Goal: Task Accomplishment & Management: Complete application form

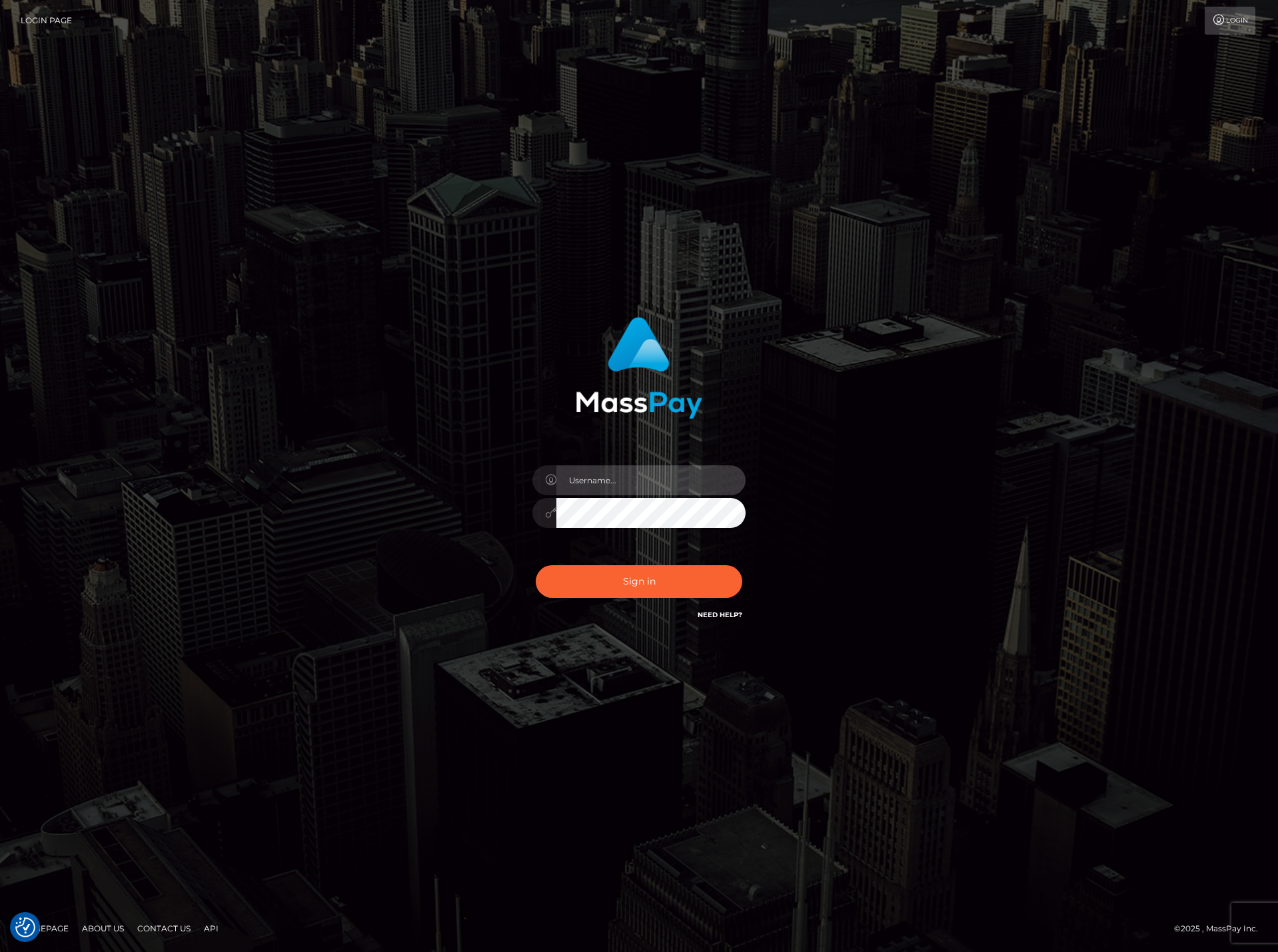
click at [573, 476] on input "text" at bounding box center [651, 480] width 189 height 30
paste input "DianaRangel"
type input "DianaRangel"
click at [606, 584] on button "Sign in" at bounding box center [639, 582] width 207 height 33
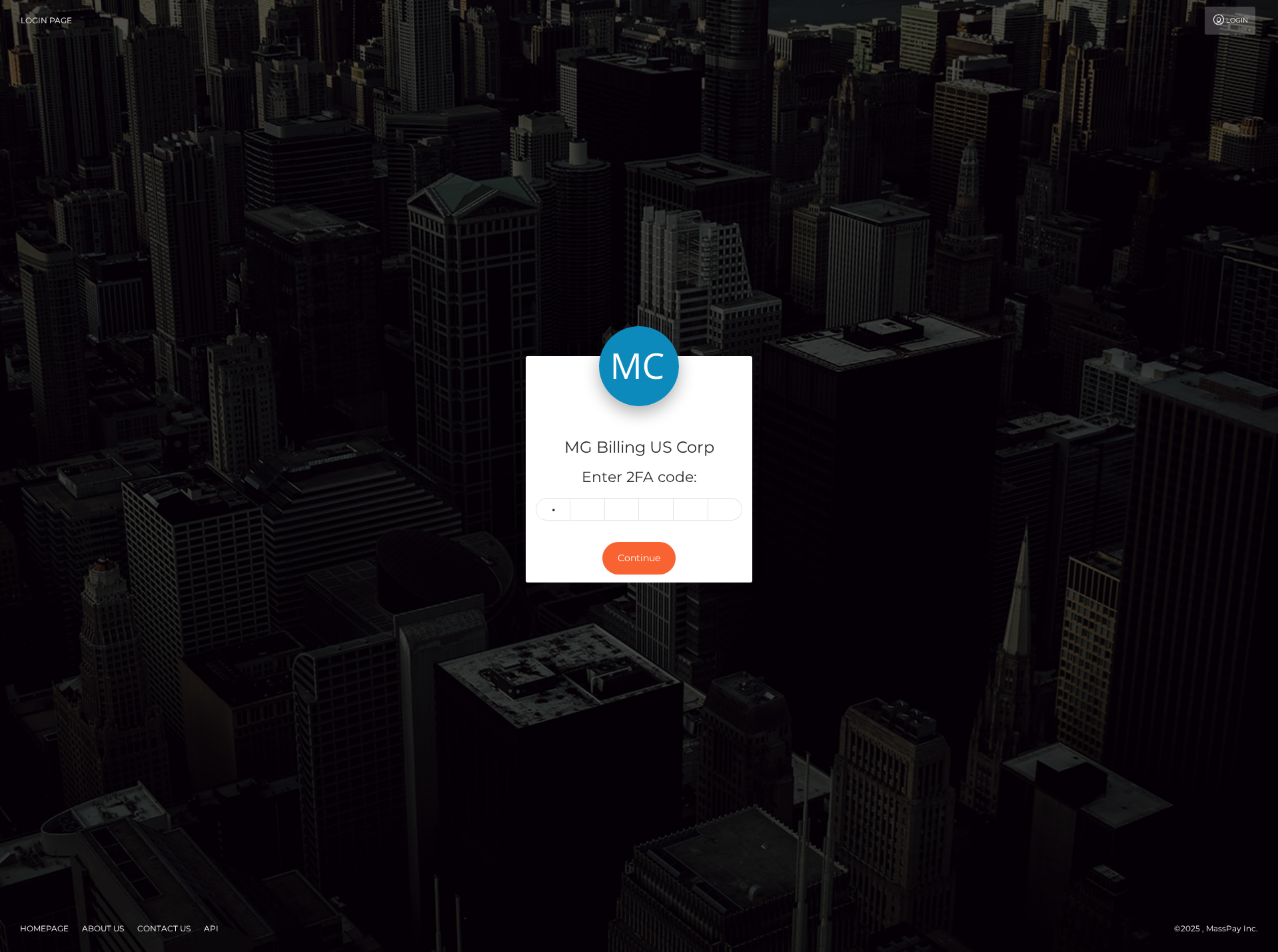
type input "6"
type input "5"
type input "8"
type input "5"
type input "4"
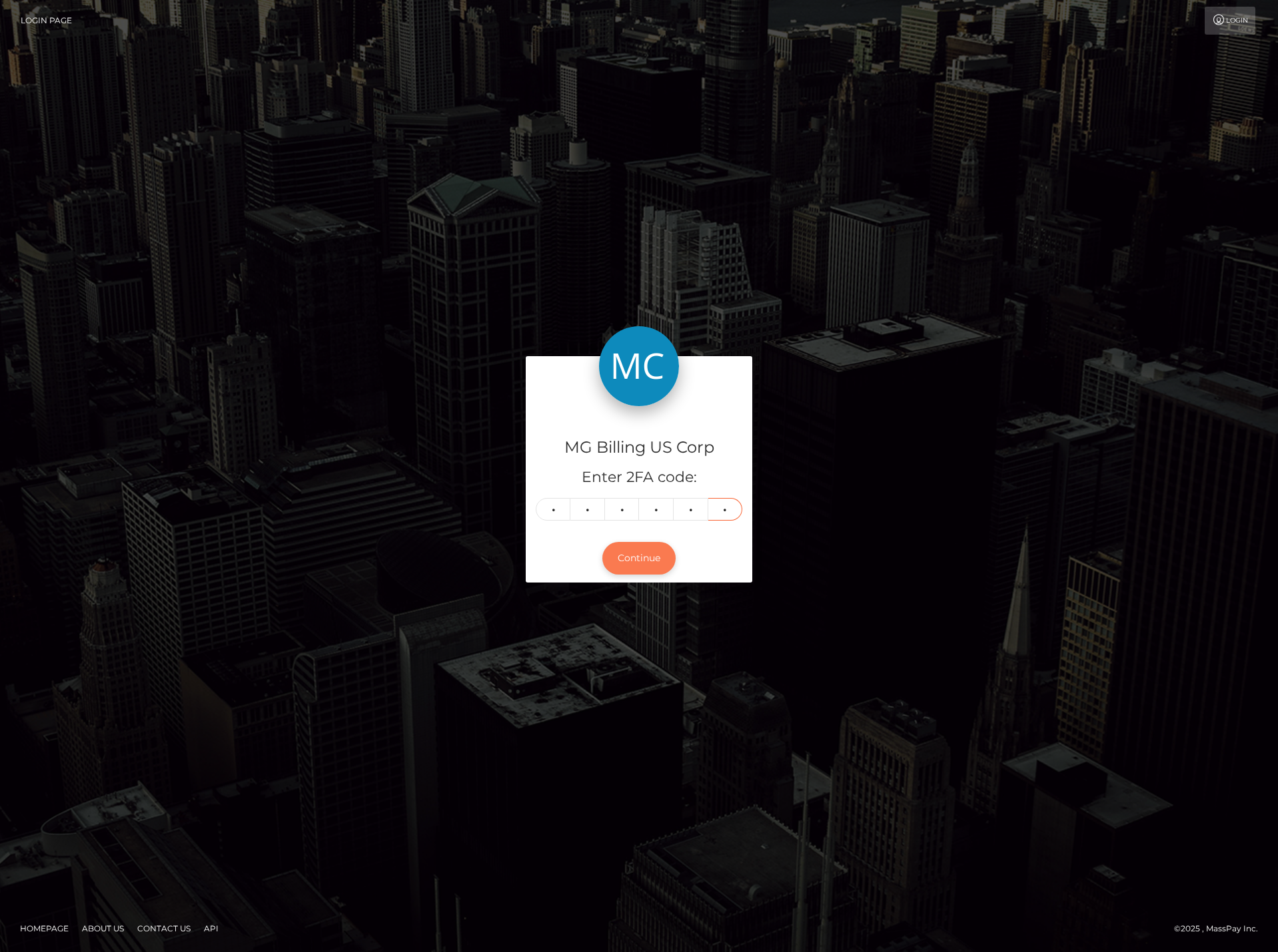
type input "1"
click at [627, 552] on button "Continue" at bounding box center [639, 559] width 73 height 33
click at [659, 554] on button "Continue" at bounding box center [639, 559] width 73 height 33
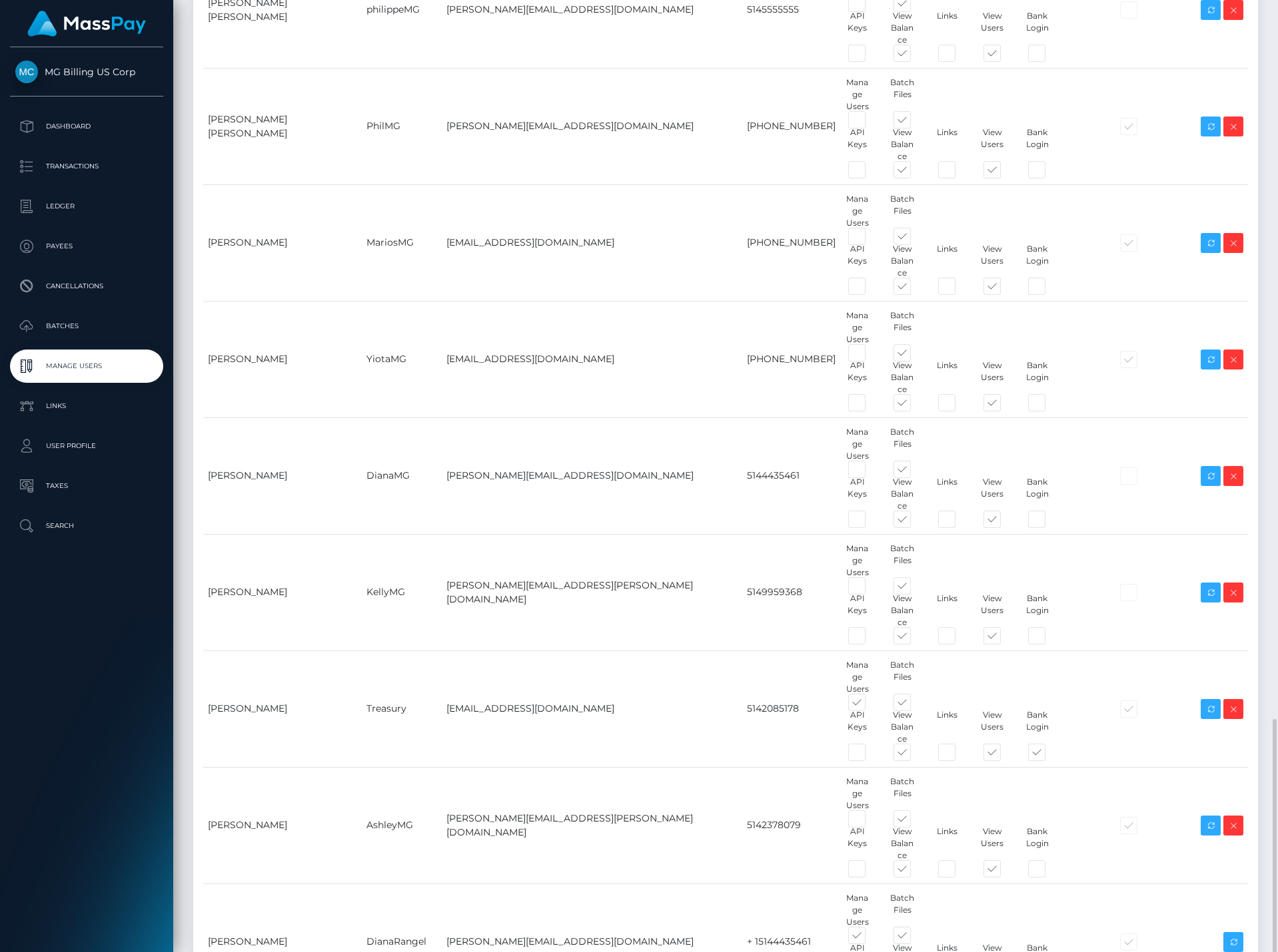
scroll to position [762, 0]
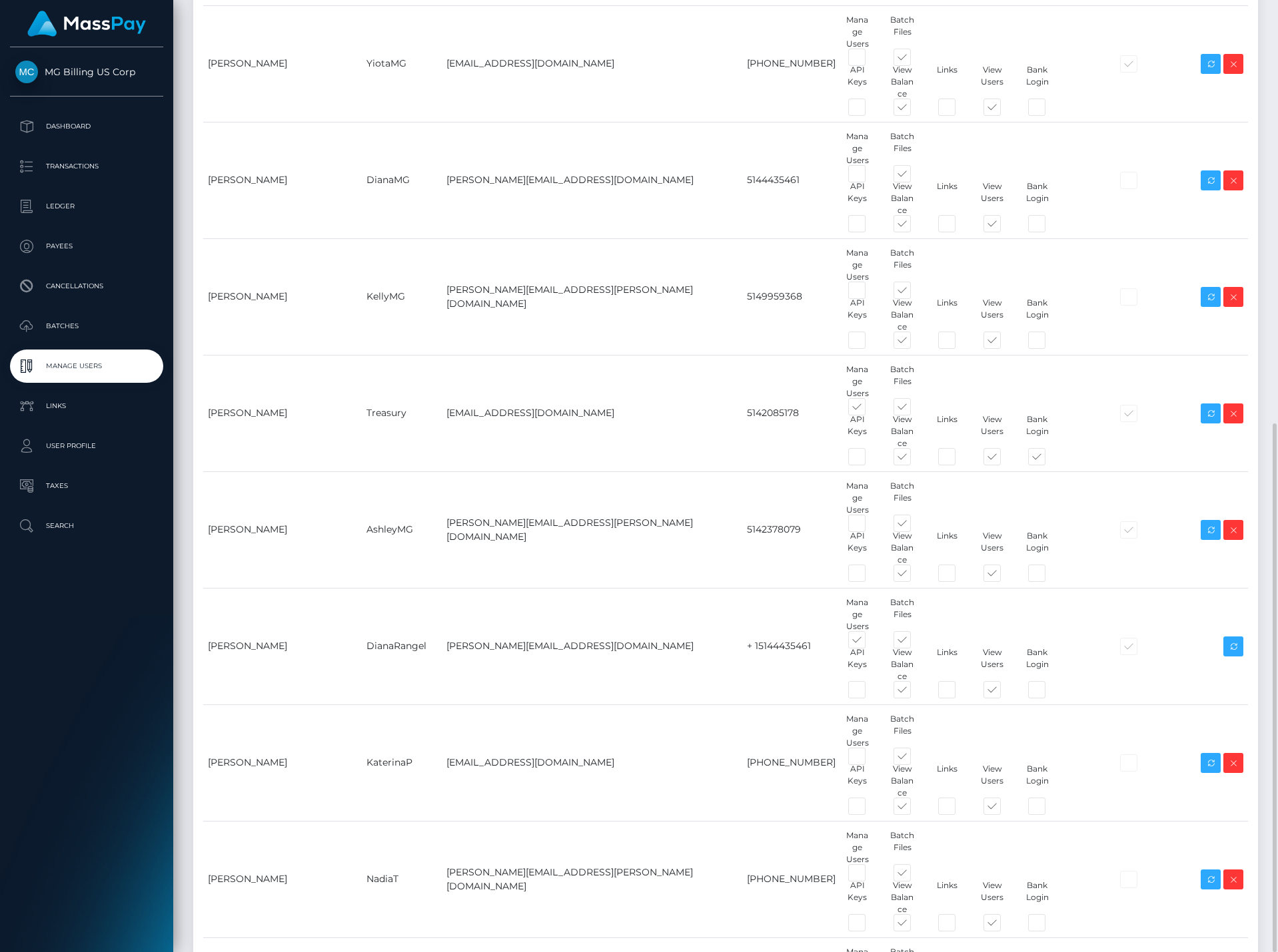
type input "XeniaM"
paste input "[EMAIL_ADDRESS][PERSON_NAME][DOMAIN_NAME]"
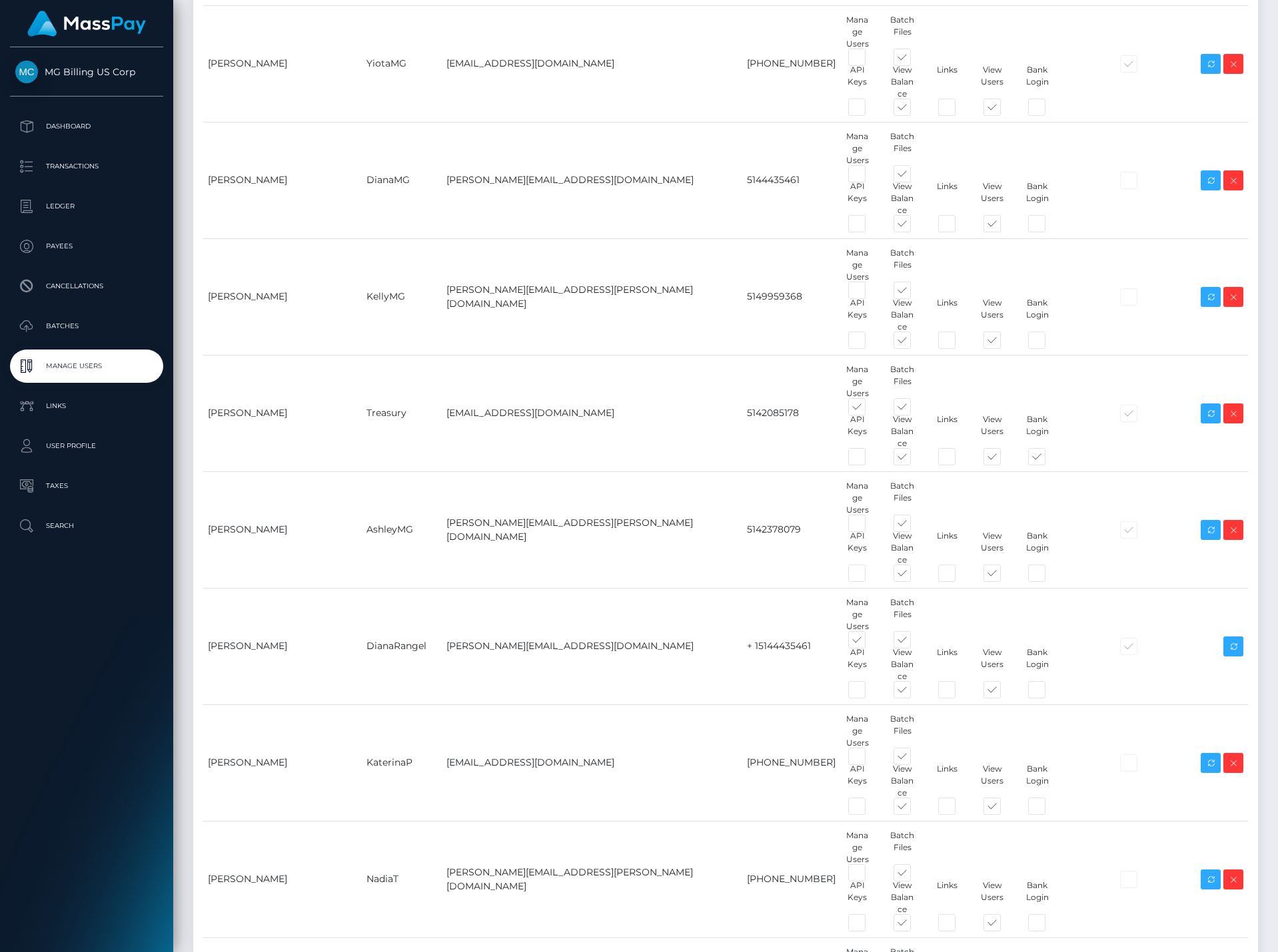
type input "[EMAIL_ADDRESS][PERSON_NAME][DOMAIN_NAME]"
paste input "[PHONE_NUMBER]"
type input "+357 97805082"
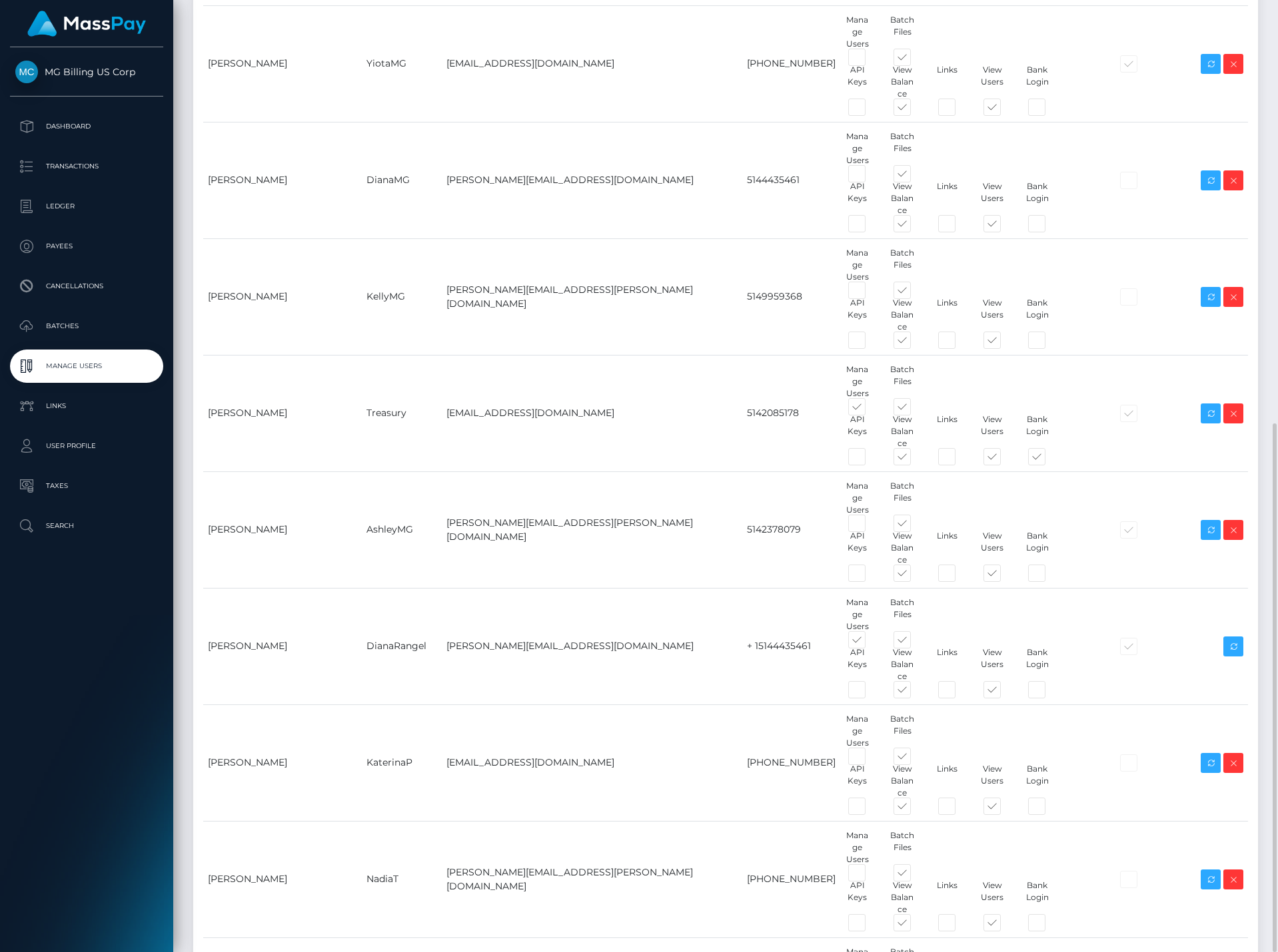
paste input "Xenia"
type input "Xenia"
paste input "Michael"
type input "Michael"
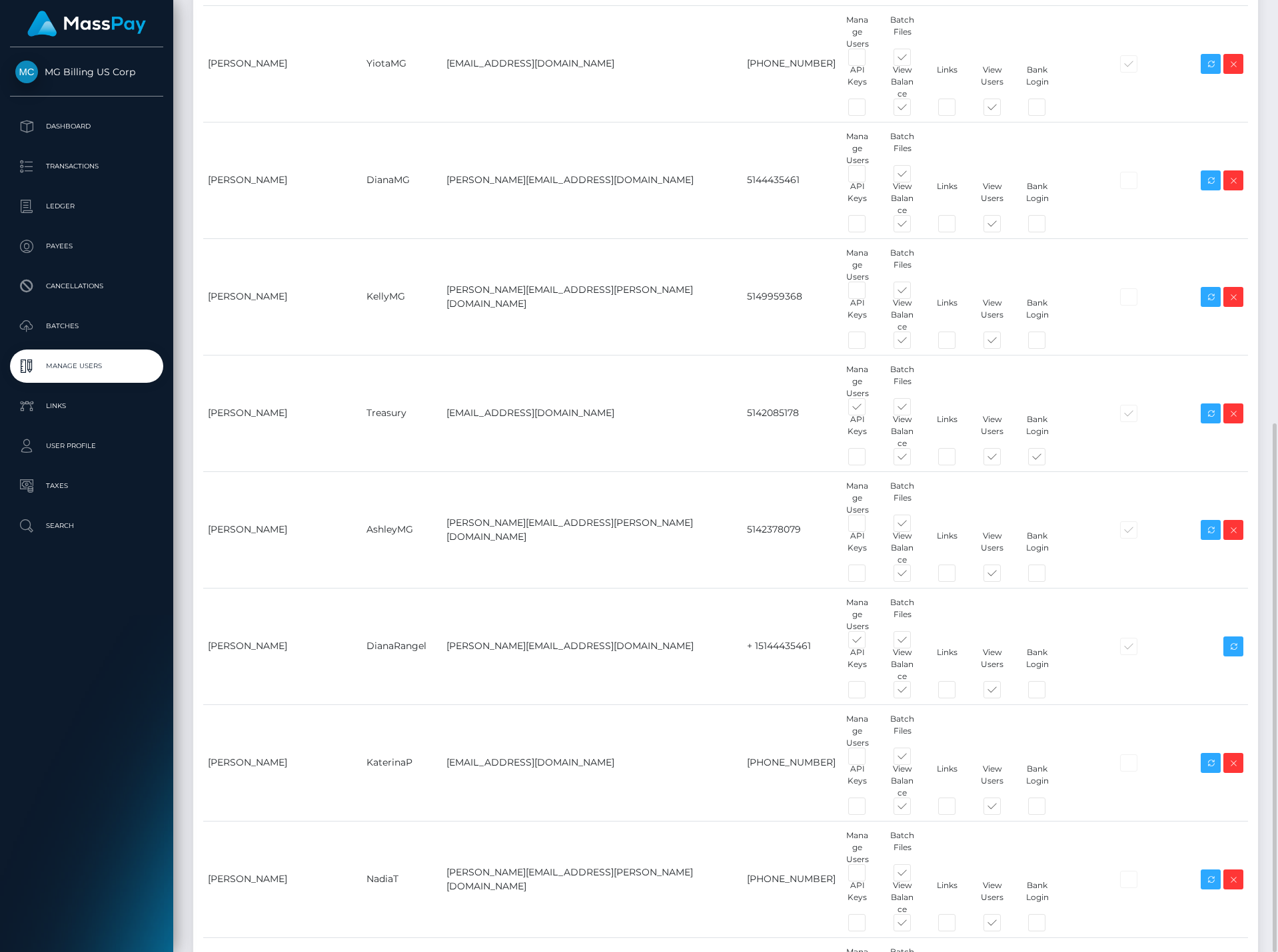
paste input "Michael"
type input "Michael"
click at [820, 866] on div "Name Username Email Phone Permissions 2FA Enabled Actions Add" at bounding box center [726, 305] width 1064 height 1897
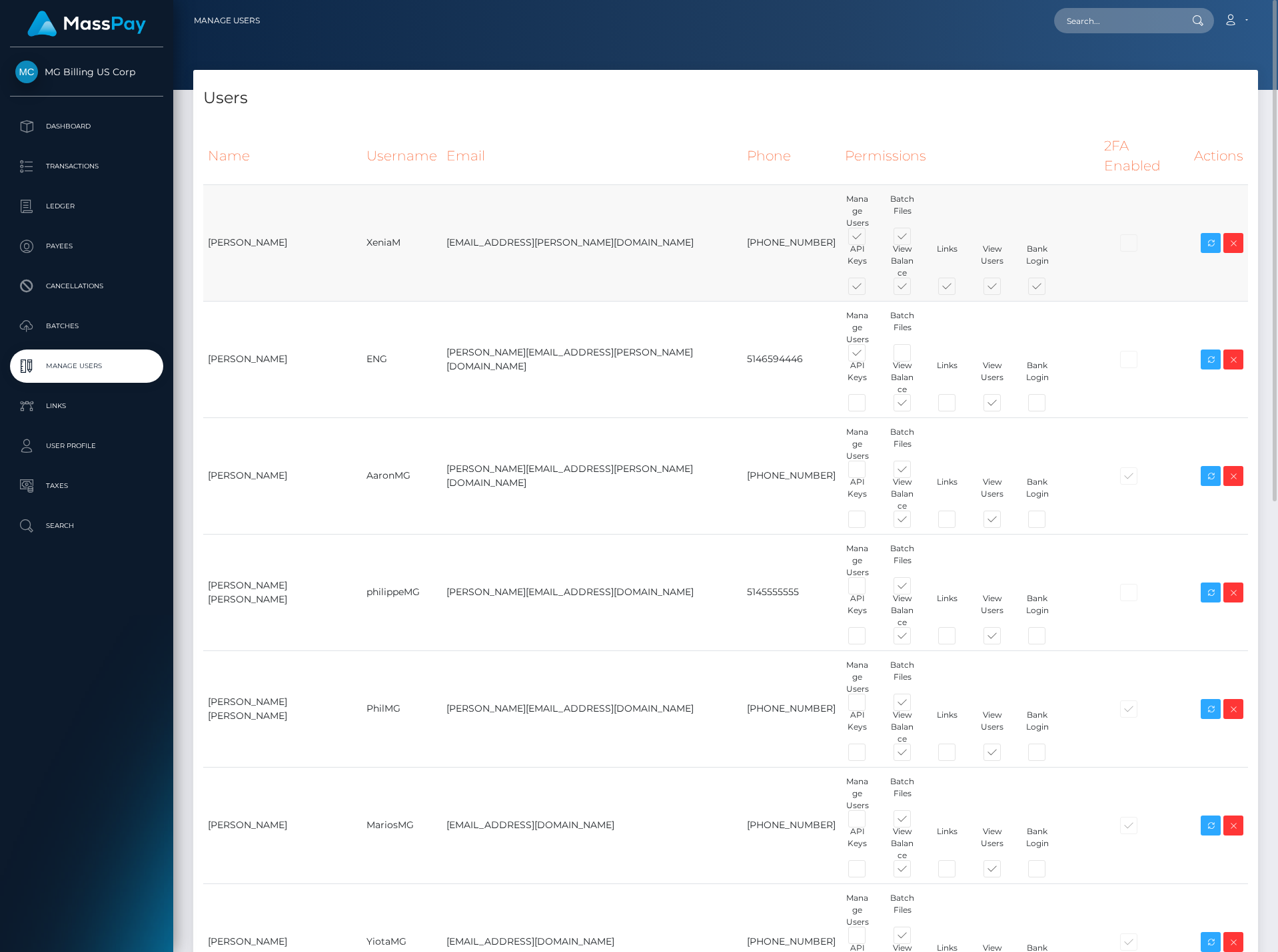
click at [869, 240] on span at bounding box center [869, 240] width 0 height 0
click at [869, 240] on input "checkbox" at bounding box center [873, 244] width 9 height 9
checkbox input "false"
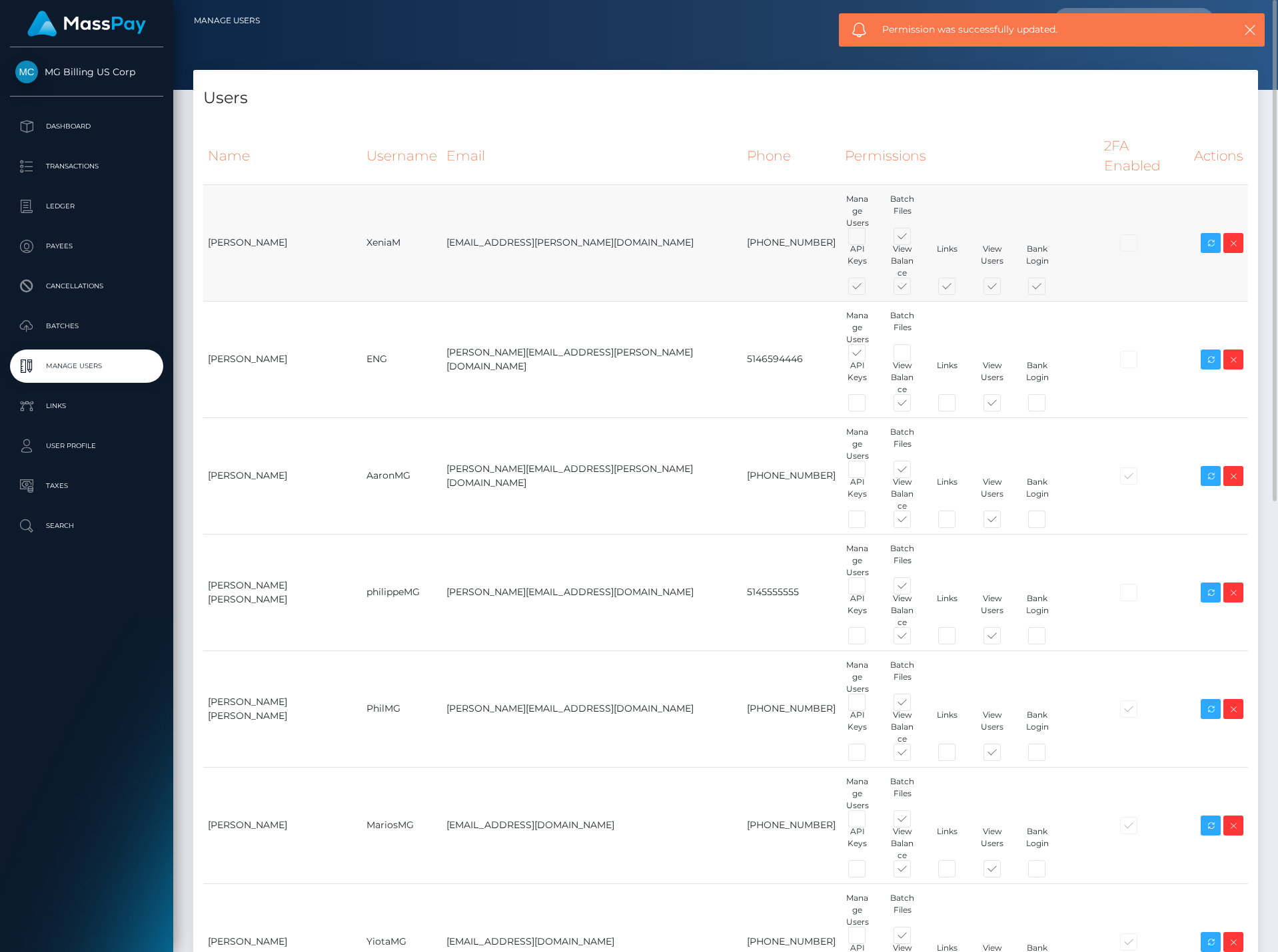
click at [869, 289] on span at bounding box center [869, 289] width 0 height 0
click at [869, 289] on input "checkbox" at bounding box center [873, 293] width 9 height 9
checkbox input "false"
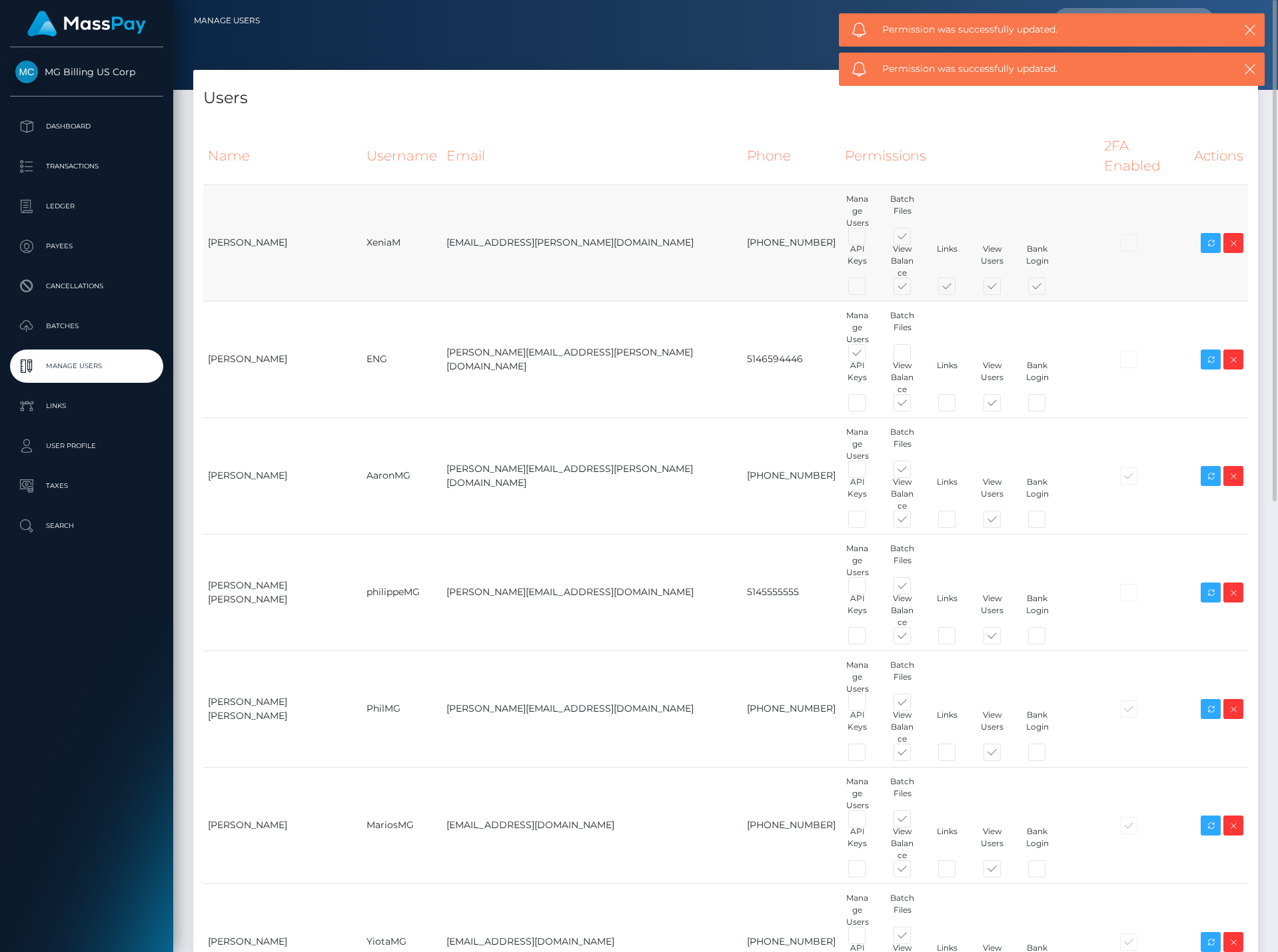
drag, startPoint x: 884, startPoint y: 240, endPoint x: 1000, endPoint y: 236, distance: 116.1
click at [959, 289] on span at bounding box center [959, 289] width 0 height 0
click at [959, 289] on input "checkbox" at bounding box center [963, 293] width 9 height 9
checkbox input "false"
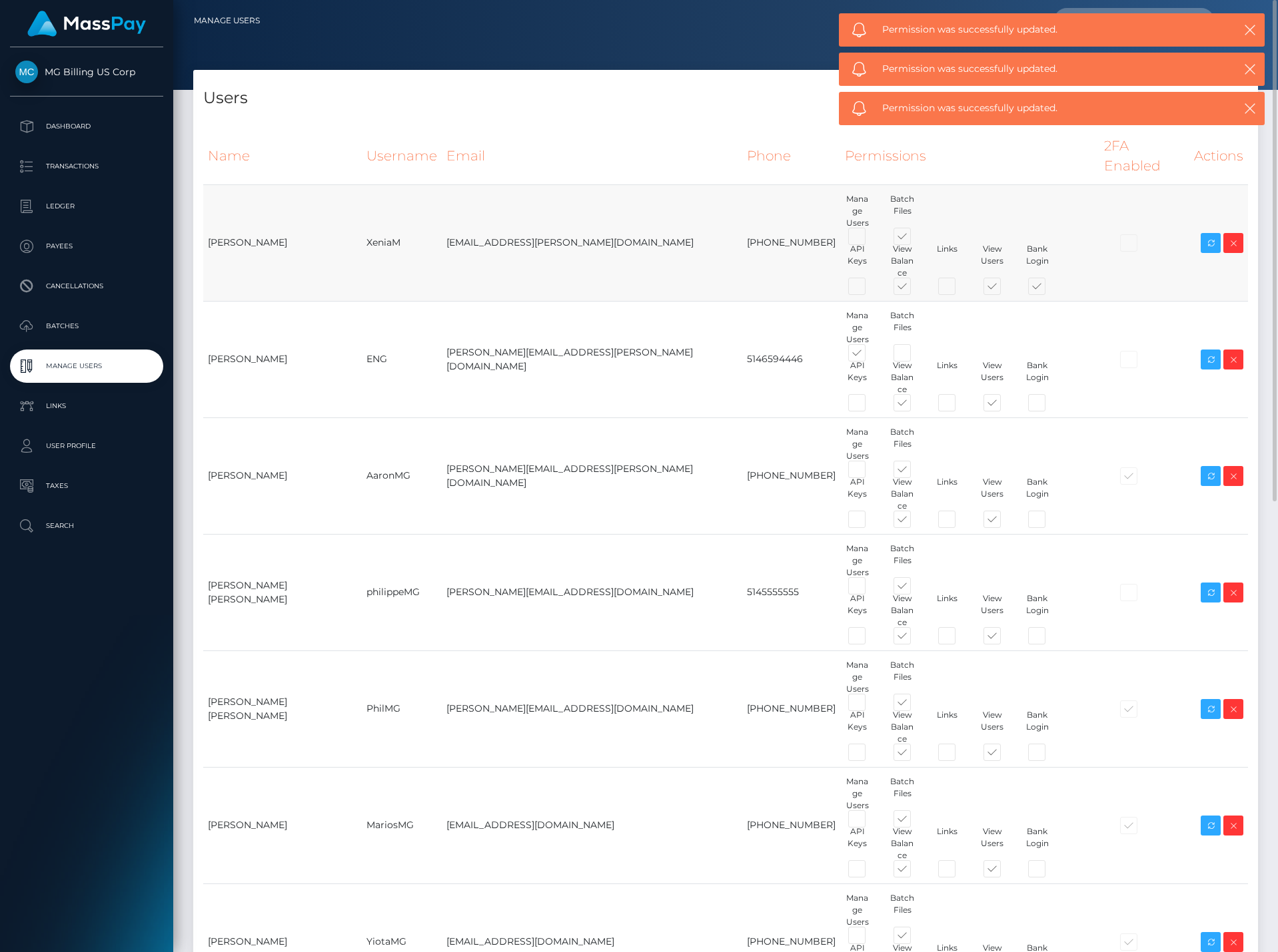
click at [1049, 289] on span at bounding box center [1049, 289] width 0 height 0
click at [1049, 289] on input "checkbox" at bounding box center [1053, 293] width 9 height 9
checkbox input "false"
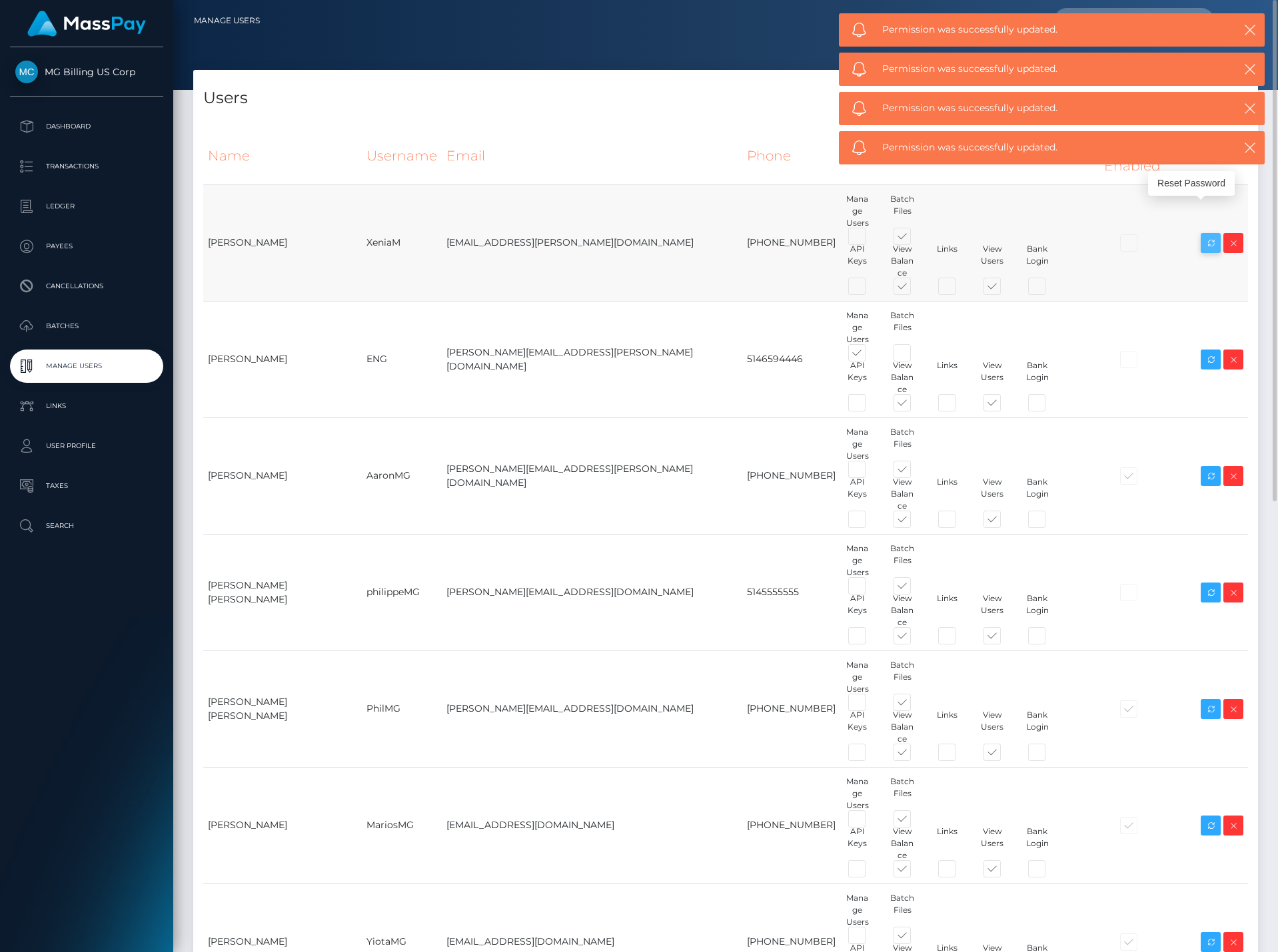
click at [1212, 235] on icon at bounding box center [1210, 243] width 16 height 16
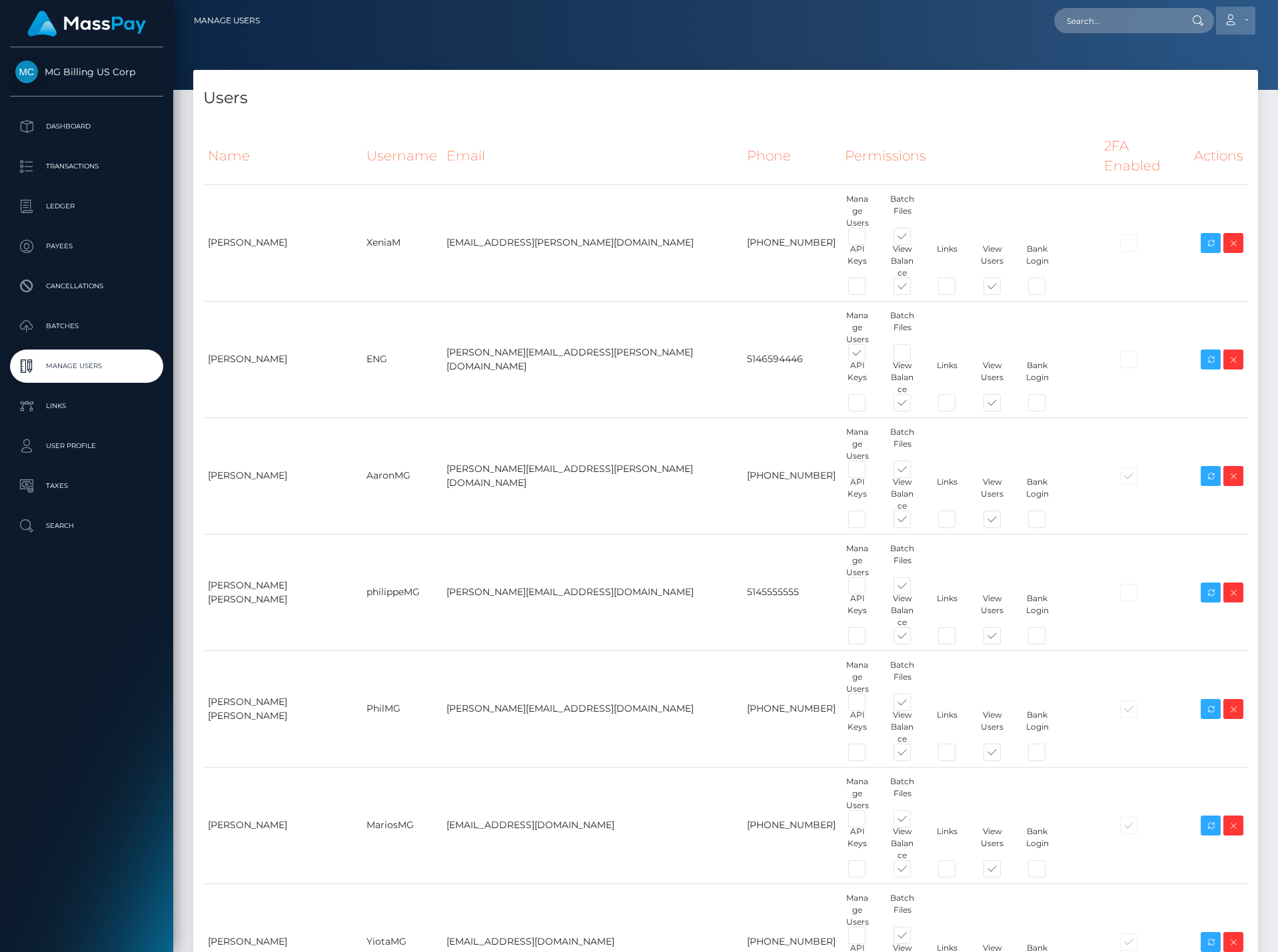
click at [1243, 19] on link "Account" at bounding box center [1235, 21] width 39 height 28
drag, startPoint x: 1195, startPoint y: 89, endPoint x: 928, endPoint y: 55, distance: 269.2
click at [1195, 88] on link "Logout" at bounding box center [1203, 85] width 107 height 24
